Goal: Obtain resource: Obtain resource

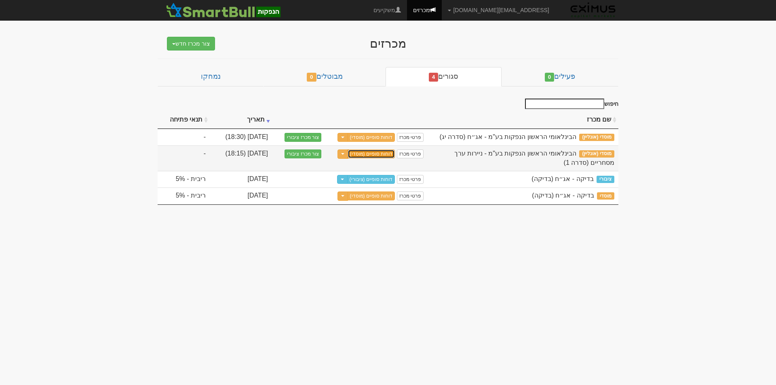
click at [381, 152] on link "דוחות סופיים (מוסדי)" at bounding box center [371, 154] width 48 height 9
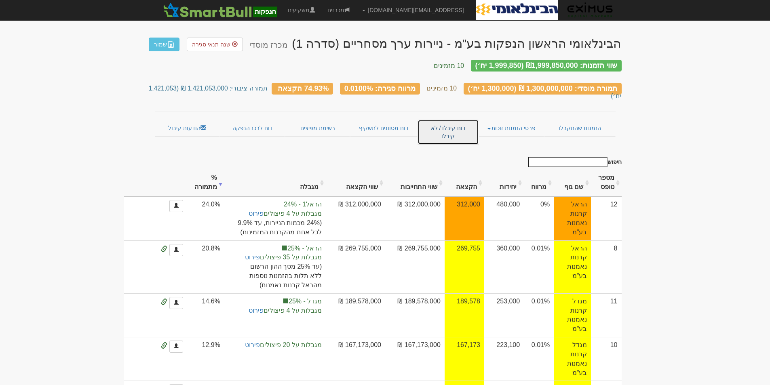
click at [464, 120] on link "דוח קיבלו / לא קיבלו" at bounding box center [447, 132] width 61 height 25
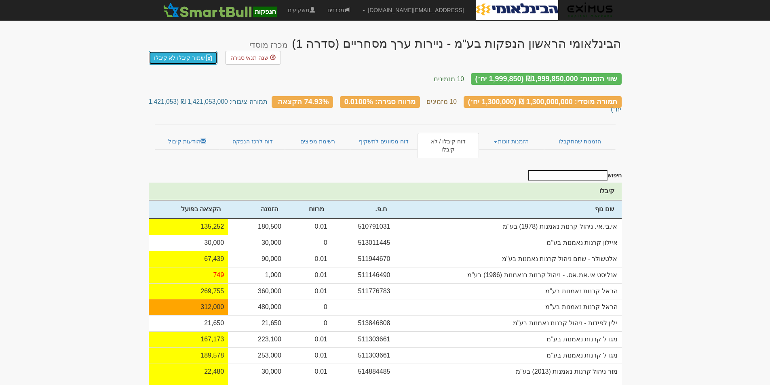
click at [178, 51] on link "שמור קיבלו לא קיבלו" at bounding box center [183, 58] width 69 height 14
